Goal: Information Seeking & Learning: Learn about a topic

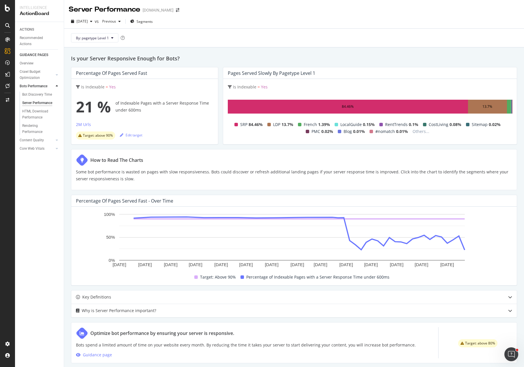
scroll to position [132, 0]
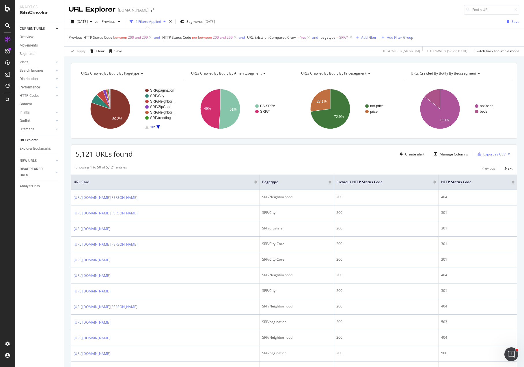
click at [365, 15] on div "[DATE] vs Previous 4 Filters Applied Segments [DATE] Save Previous HTTP Status …" at bounding box center [294, 35] width 460 height 41
click at [394, 13] on div "URL Explorer [DOMAIN_NAME]" at bounding box center [294, 7] width 460 height 15
drag, startPoint x: 33, startPoint y: 74, endPoint x: 38, endPoint y: 75, distance: 5.0
click at [33, 74] on div "LogAnalyzer" at bounding box center [32, 76] width 23 height 6
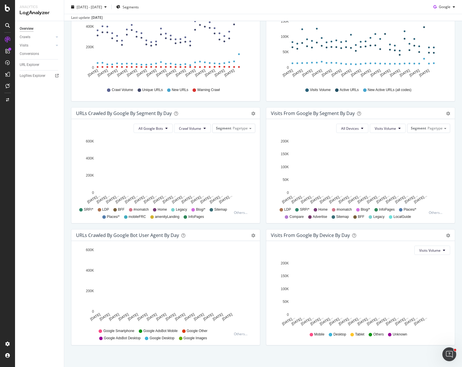
scroll to position [115, 0]
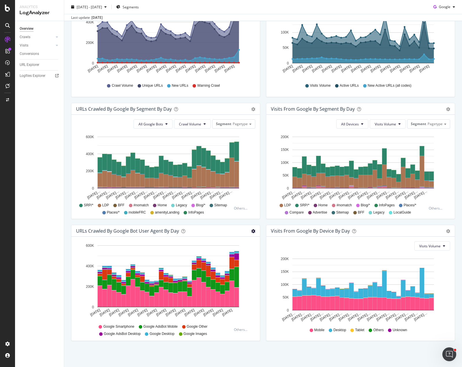
click at [251, 231] on icon "gear" at bounding box center [253, 231] width 4 height 4
click at [255, 305] on div "Hold CTRL while clicking to filter the report. [DATE] [DATE] [DATE] [DATE] [DAT…" at bounding box center [165, 289] width 188 height 104
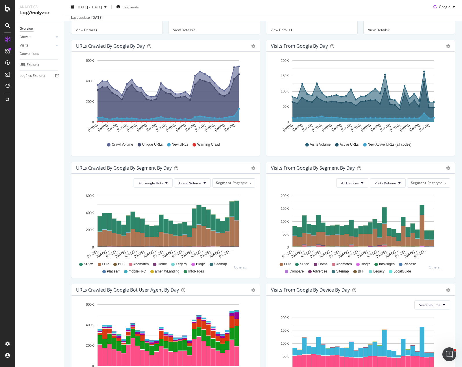
scroll to position [0, 0]
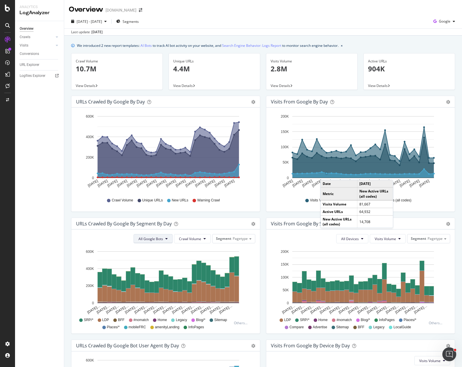
click at [160, 241] on button "All Google Bots" at bounding box center [153, 238] width 39 height 9
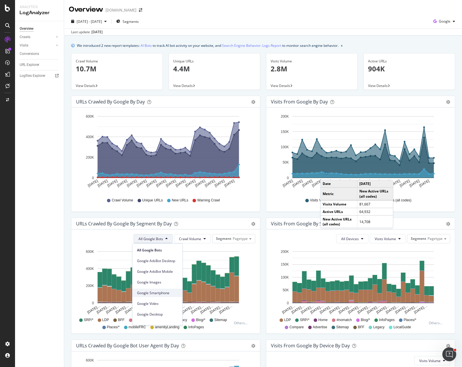
click at [168, 294] on span "Google Smartphone" at bounding box center [157, 292] width 41 height 5
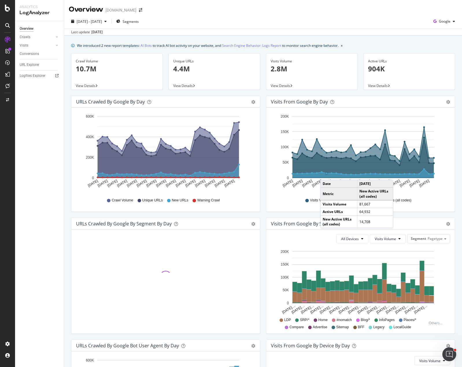
click at [263, 254] on div "Visits from Google By Segment By Day Timeline (by Value) Table All Devices Visi…" at bounding box center [360, 279] width 195 height 122
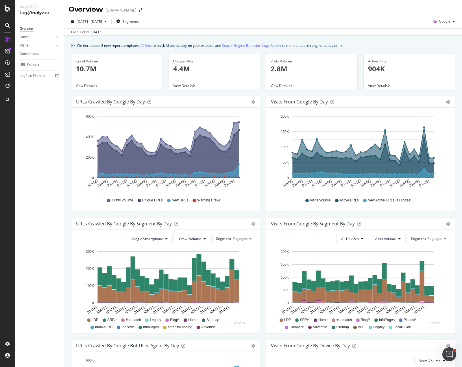
click at [263, 258] on div "Visits from Google By Segment By Day Timeline (by Value) Table All Devices Visi…" at bounding box center [360, 279] width 195 height 122
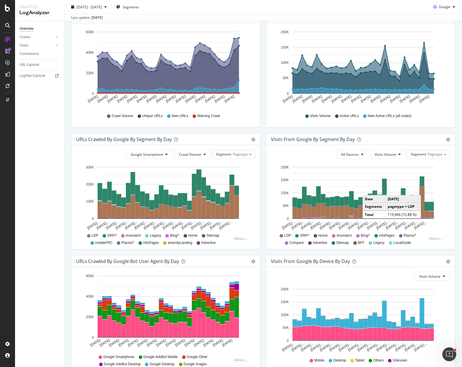
scroll to position [87, 0]
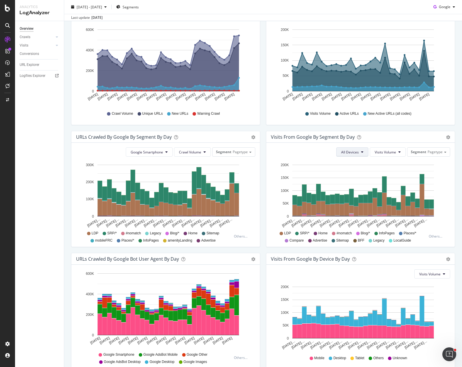
click at [350, 152] on span "All Devices" at bounding box center [350, 152] width 18 height 5
click at [352, 162] on span "All Devices" at bounding box center [347, 163] width 18 height 5
click at [445, 194] on icon "[DATE]… [DATE]… [DATE]… [DATE]… [DATE]… [DATE]… [DATE]… [DATE]… [DATE]… [DATE]……" at bounding box center [359, 194] width 177 height 67
click at [395, 128] on div "Visits from Google by day Area Table Hold CTRL while clicking to filter the rep…" at bounding box center [360, 70] width 195 height 122
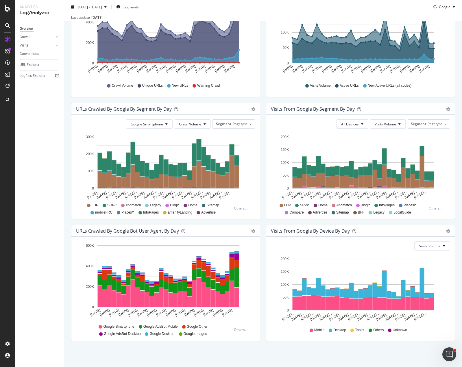
click at [446, 279] on div "Visits Volume Hold CTRL while clicking to filter the report. [DATE]… [DATE]… [D…" at bounding box center [360, 289] width 188 height 104
click at [259, 221] on div "URLs Crawled by Google By Segment By Day Timeline (by Value) Table Google Smart…" at bounding box center [165, 164] width 195 height 122
click at [265, 101] on div "Visits from Google by day Area Table Hold CTRL while clicking to filter the rep…" at bounding box center [360, 42] width 195 height 122
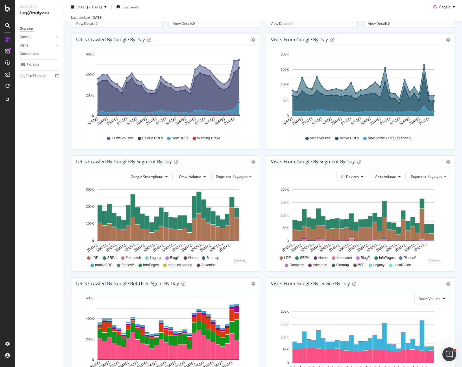
scroll to position [0, 0]
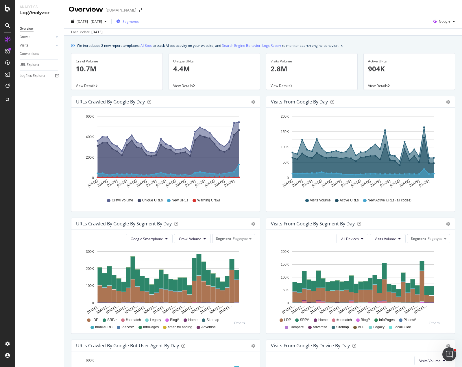
click at [139, 22] on span "Segments" at bounding box center [131, 21] width 16 height 5
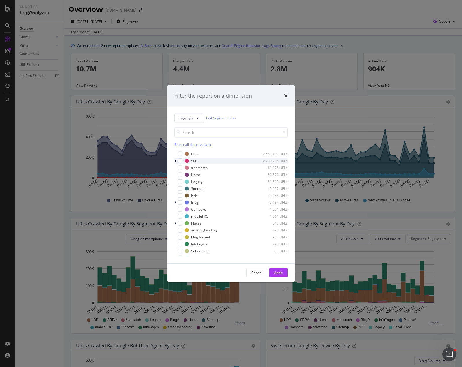
click at [176, 162] on div "modal" at bounding box center [175, 161] width 3 height 6
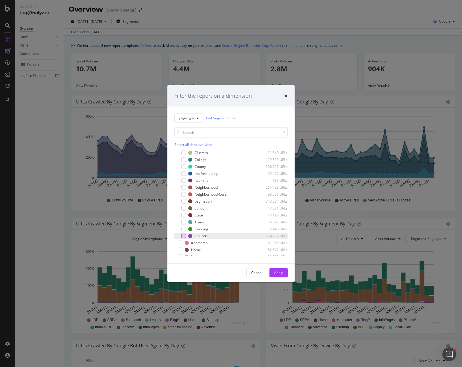
click at [183, 236] on div "modal" at bounding box center [183, 235] width 5 height 5
click at [285, 274] on button "Apply" at bounding box center [278, 272] width 18 height 9
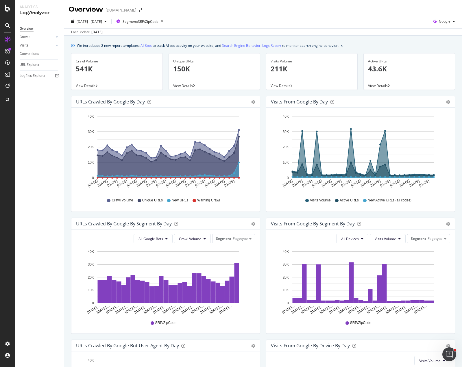
click at [417, 92] on div "Active URLs 43.6K View Details" at bounding box center [408, 74] width 97 height 42
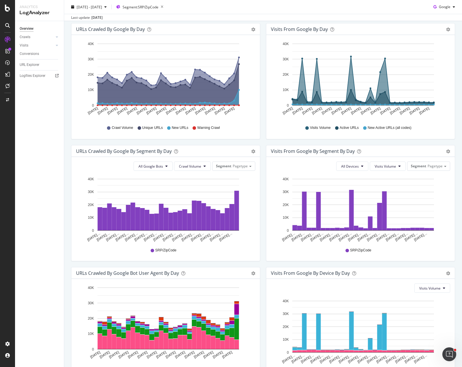
scroll to position [115, 0]
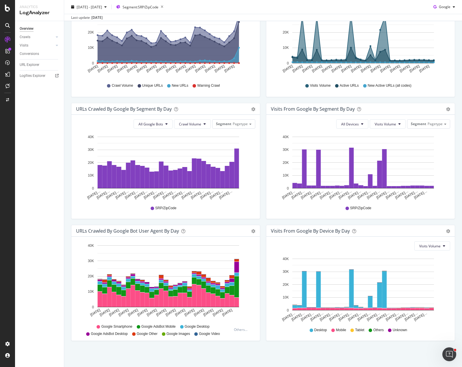
click at [400, 220] on div "Visits from Google By Segment By Day Timeline (by Value) Table All Devices Visi…" at bounding box center [360, 164] width 195 height 122
click at [400, 221] on div "Visits from Google By Segment By Day Timeline (by Value) Table All Devices Visi…" at bounding box center [360, 164] width 195 height 122
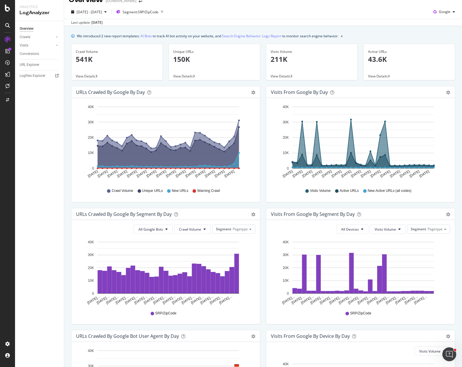
scroll to position [0, 0]
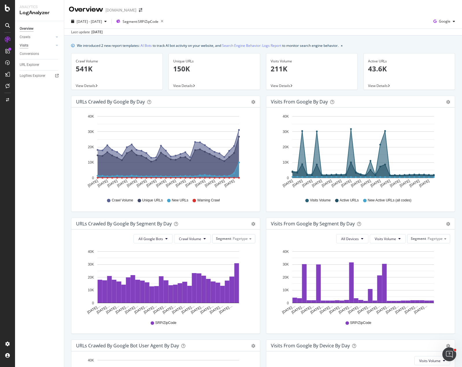
click at [24, 47] on div "Visits" at bounding box center [24, 45] width 9 height 6
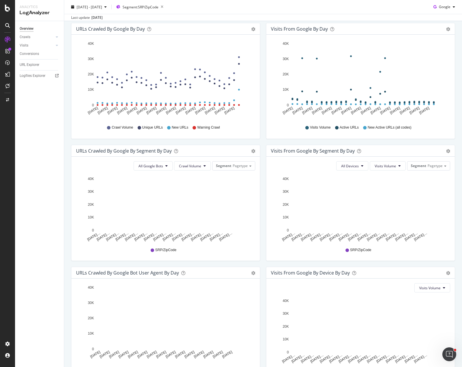
scroll to position [115, 0]
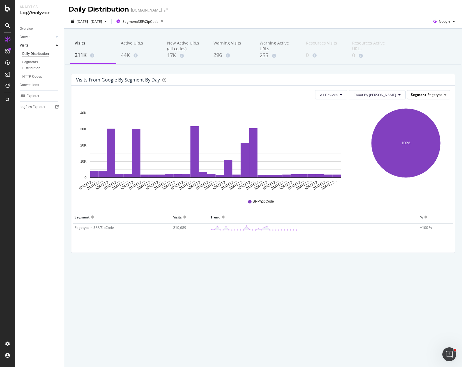
click at [422, 94] on span "Segment" at bounding box center [418, 94] width 15 height 5
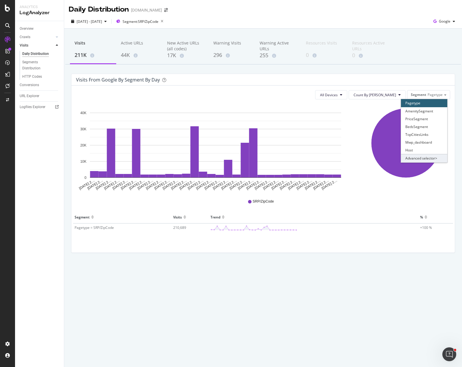
click at [425, 158] on div "Advanced selector >" at bounding box center [424, 158] width 46 height 8
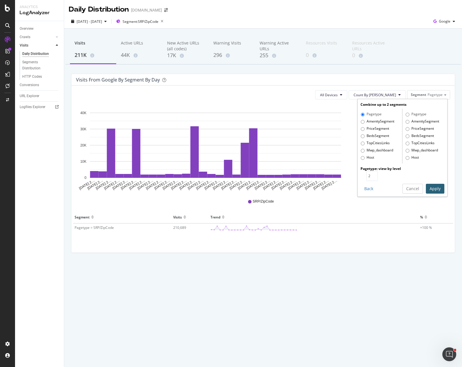
click at [407, 192] on button "Cancel" at bounding box center [412, 189] width 21 height 10
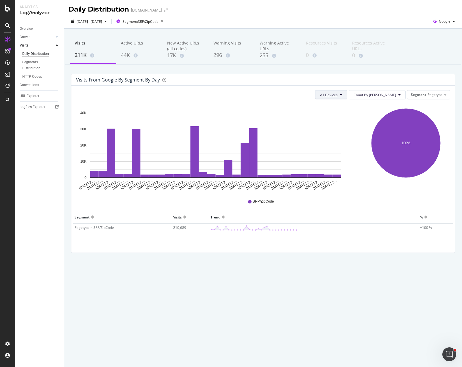
click at [338, 95] on span "All Devices" at bounding box center [329, 94] width 18 height 5
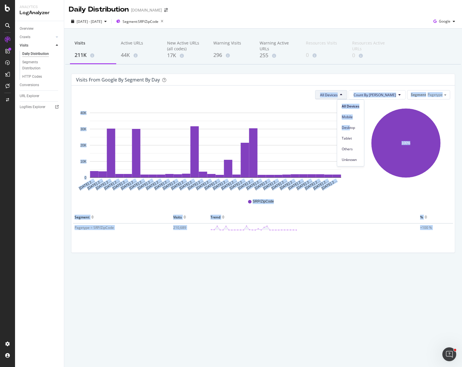
drag, startPoint x: 350, startPoint y: 128, endPoint x: 285, endPoint y: 99, distance: 70.7
click at [285, 99] on body "Analytics LogAnalyzer Overview Crawls Daily Distribution Segments Distribution …" at bounding box center [231, 183] width 462 height 367
click at [285, 99] on div "All Devices Count By Day Segment Pagetype" at bounding box center [263, 94] width 374 height 9
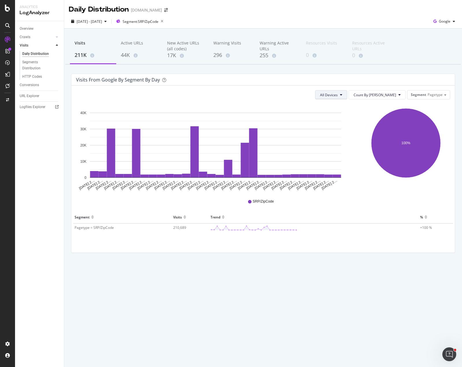
click at [338, 95] on span "All Devices" at bounding box center [329, 94] width 18 height 5
click at [353, 127] on span "Desktop" at bounding box center [351, 127] width 18 height 5
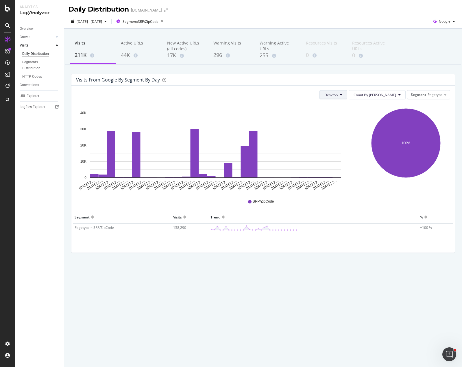
click at [347, 93] on button "Desktop" at bounding box center [333, 94] width 28 height 9
click at [354, 114] on span "Mobile" at bounding box center [355, 116] width 18 height 5
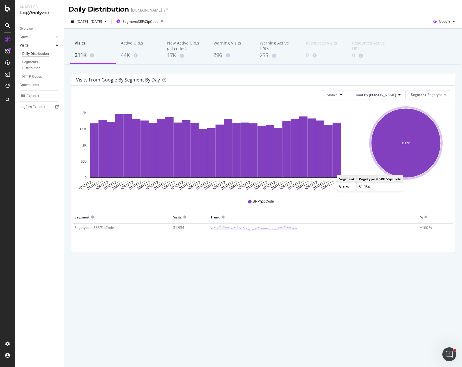
click at [280, 69] on div "Visits 211K Active URLs 44K New Active URLs (all codes) 17K Warning Visits 296 …" at bounding box center [263, 154] width 398 height 250
click at [338, 93] on span "Mobile" at bounding box center [332, 94] width 11 height 5
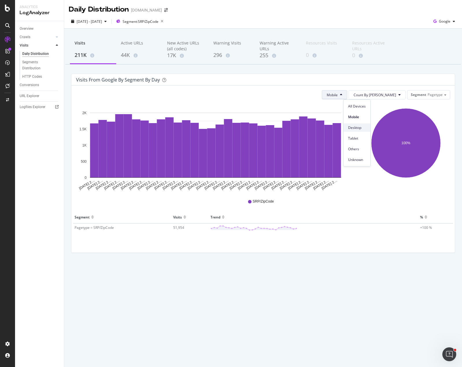
click at [358, 127] on span "Desktop" at bounding box center [357, 127] width 18 height 5
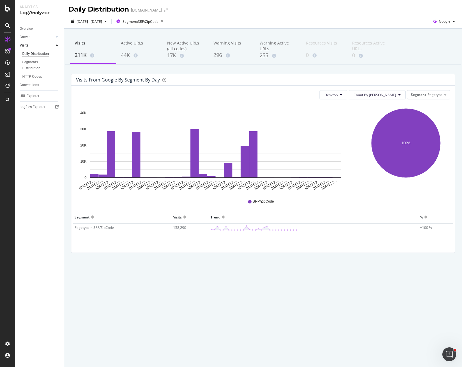
click at [377, 68] on div "Visits 211K Active URLs 44K New Active URLs (all codes) 17K Warning Visits 296 …" at bounding box center [263, 154] width 398 height 250
click at [347, 96] on button "Desktop" at bounding box center [333, 94] width 28 height 9
click at [370, 70] on div "Visits 211K Active URLs 44K New Active URLs (all codes) 17K Warning Visits 296 …" at bounding box center [263, 154] width 398 height 250
click at [377, 71] on div "Visits 211K Active URLs 44K New Active URLs (all codes) 17K Warning Visits 296 …" at bounding box center [263, 154] width 398 height 250
click at [438, 54] on div "Visits 211K Active URLs 44K New Active URLs (all codes) 17K Warning Visits 296 …" at bounding box center [262, 50] width 395 height 29
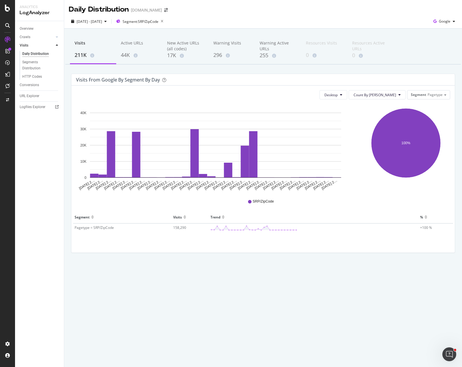
click at [424, 73] on div "Visits 211K Active URLs 44K New Active URLs (all codes) 17K Warning Visits 296 …" at bounding box center [263, 154] width 398 height 250
click at [25, 28] on div "Overview" at bounding box center [27, 29] width 14 height 6
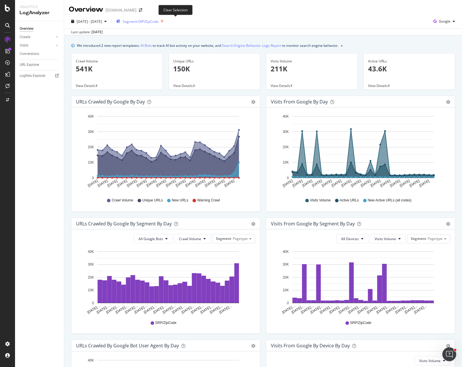
click at [166, 21] on icon "button" at bounding box center [161, 21] width 7 height 8
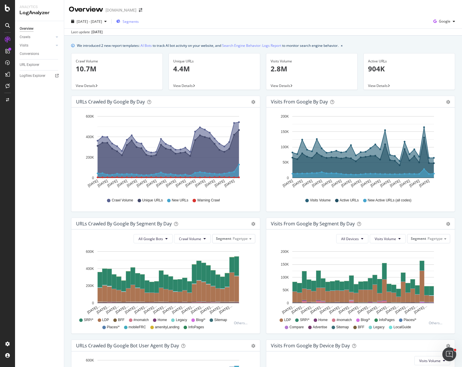
click at [260, 140] on div "URLs Crawled by Google by day Area Table Hold CTRL while clicking to filter the…" at bounding box center [165, 157] width 195 height 122
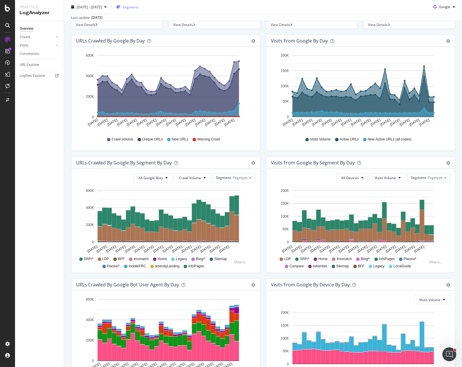
scroll to position [115, 0]
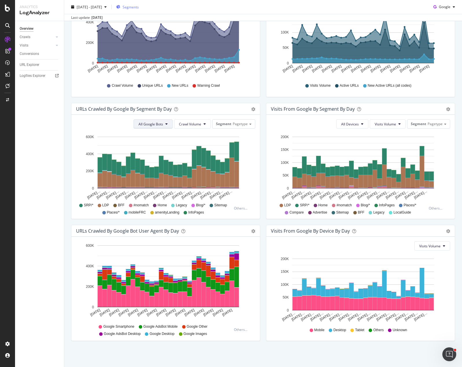
click at [160, 125] on span "All Google Bots" at bounding box center [150, 124] width 25 height 5
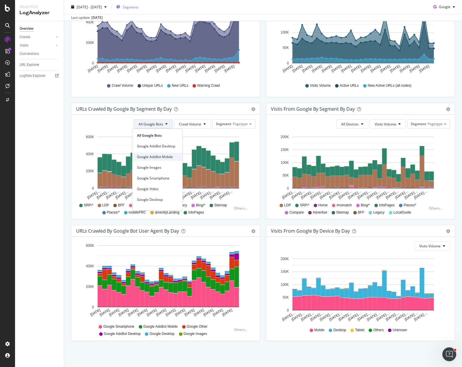
click at [164, 155] on span "Google AdsBot Mobile" at bounding box center [157, 156] width 41 height 5
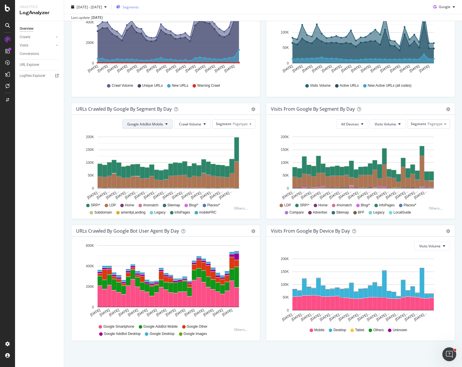
click at [157, 124] on span "Google AdsBot Mobile" at bounding box center [145, 124] width 36 height 5
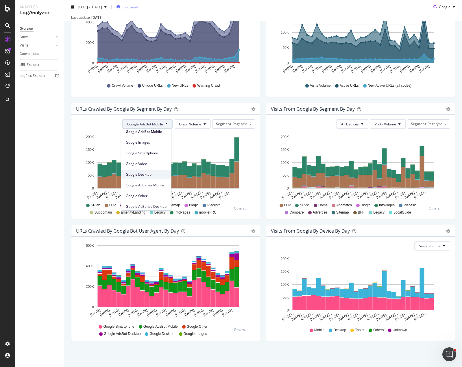
scroll to position [49, 0]
click at [148, 173] on span "Google Other" at bounding box center [146, 171] width 41 height 5
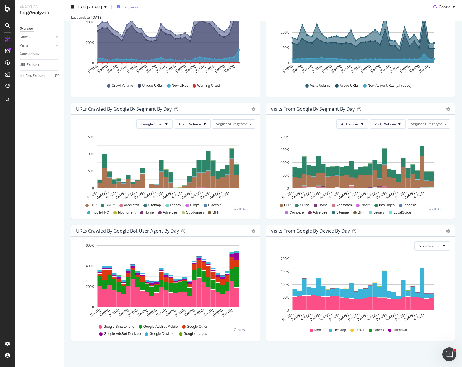
click at [258, 220] on div "URLs Crawled by Google By Segment By Day Timeline (by Value) Table Google Other…" at bounding box center [165, 164] width 195 height 122
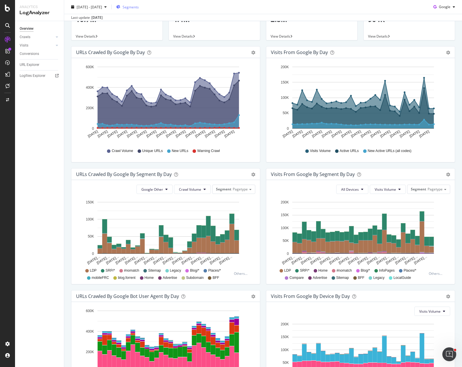
scroll to position [0, 0]
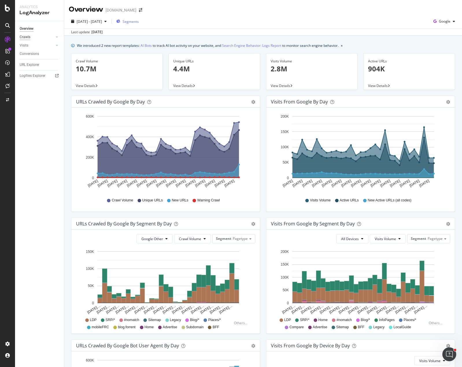
click at [27, 37] on div "Crawls" at bounding box center [25, 37] width 11 height 6
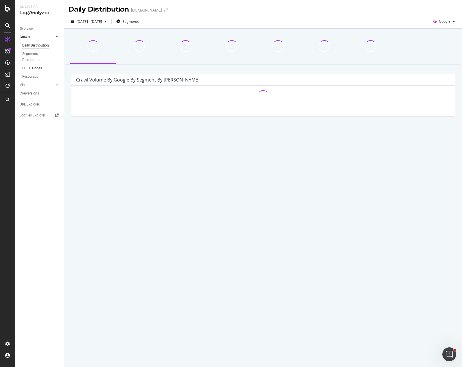
click at [30, 65] on div "HTTP Codes" at bounding box center [32, 68] width 20 height 6
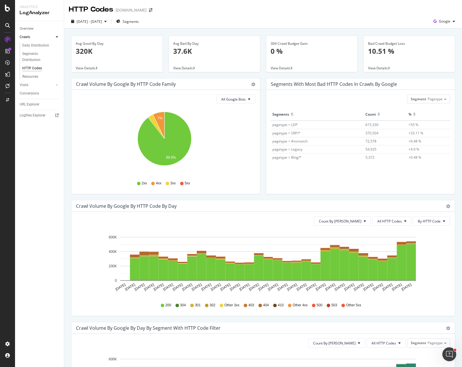
click at [263, 77] on div "304 Crawl Budget Gain 0 % View Details" at bounding box center [311, 57] width 97 height 42
click at [442, 19] on span "Google" at bounding box center [445, 21] width 12 height 5
click at [384, 22] on div "[DATE] - [DATE] Segments Google" at bounding box center [263, 23] width 398 height 12
click at [258, 40] on div "Avg Bad By Day 37.6K View Details" at bounding box center [214, 57] width 97 height 42
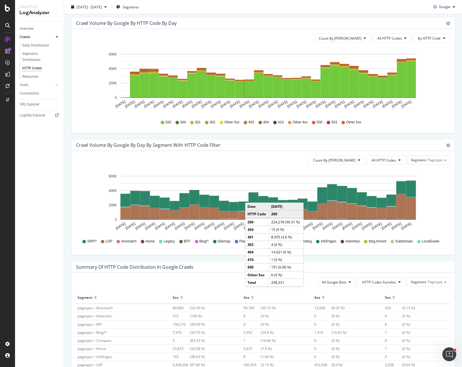
scroll to position [202, 0]
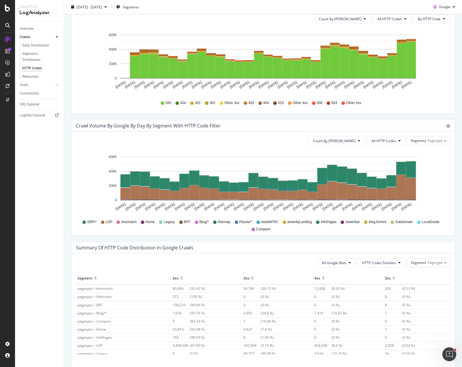
click at [78, 116] on div "Crawl Volume by google by HTTP Code by Day Timeline (by Value) Timeline (by Per…" at bounding box center [263, 59] width 390 height 122
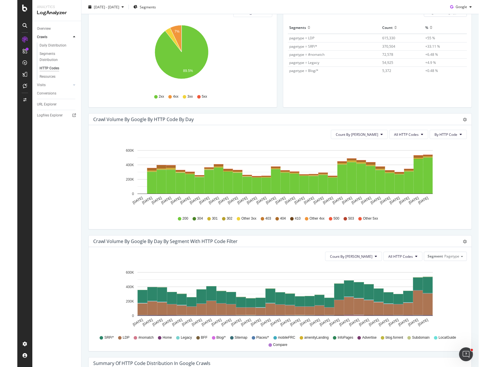
scroll to position [231, 0]
